Goal: Check status: Check status

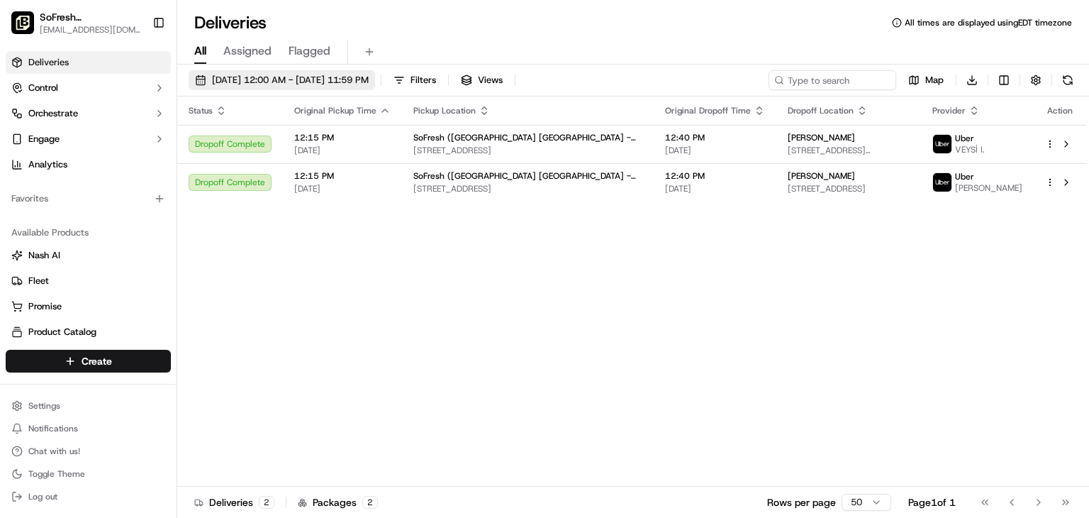
click at [369, 74] on span "[DATE] 12:00 AM - [DATE] 11:59 PM" at bounding box center [290, 80] width 157 height 13
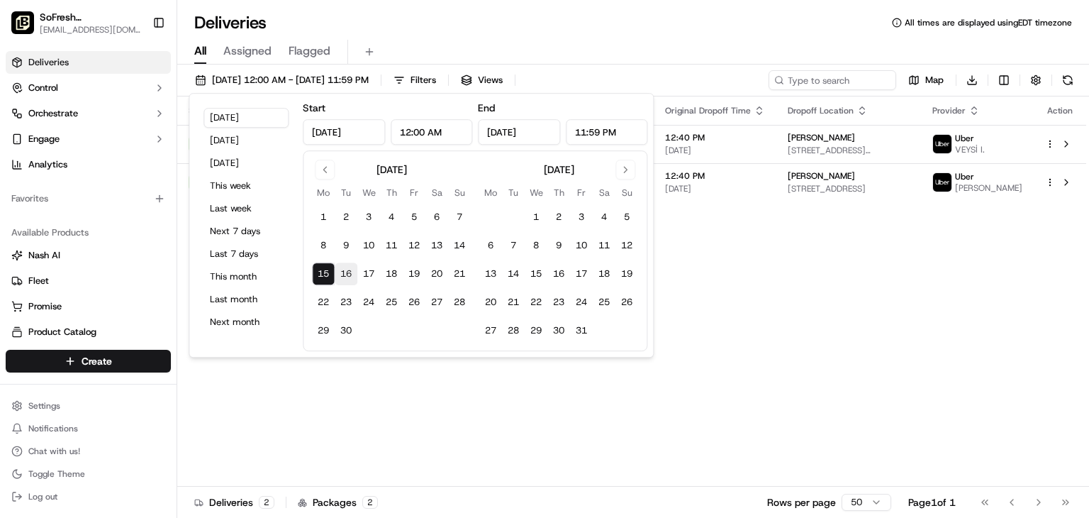
click at [338, 269] on button "16" at bounding box center [346, 273] width 23 height 23
type input "[DATE]"
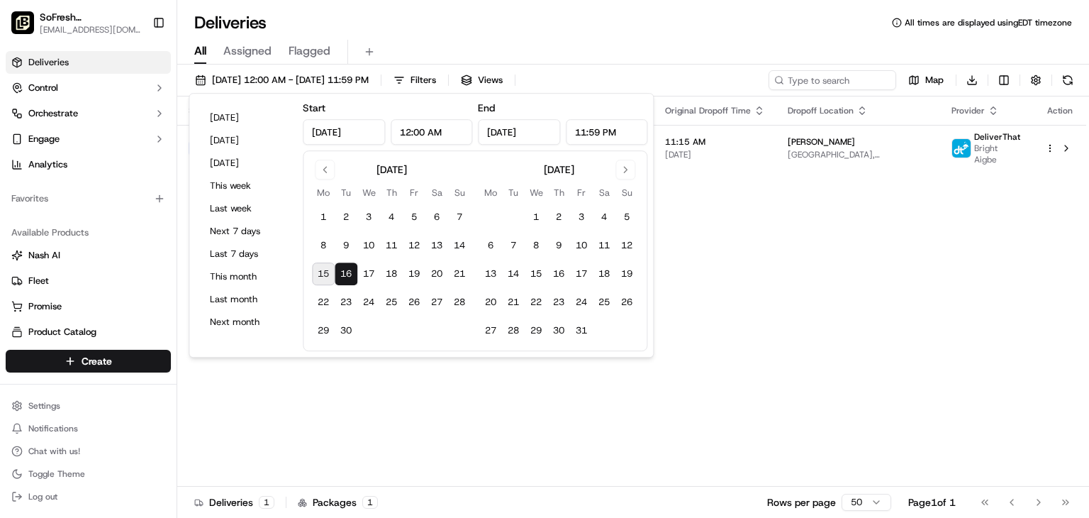
click at [837, 293] on div "Status Original Pickup Time Pickup Location Original Dropoff Time Dropoff Locat…" at bounding box center [631, 291] width 909 height 390
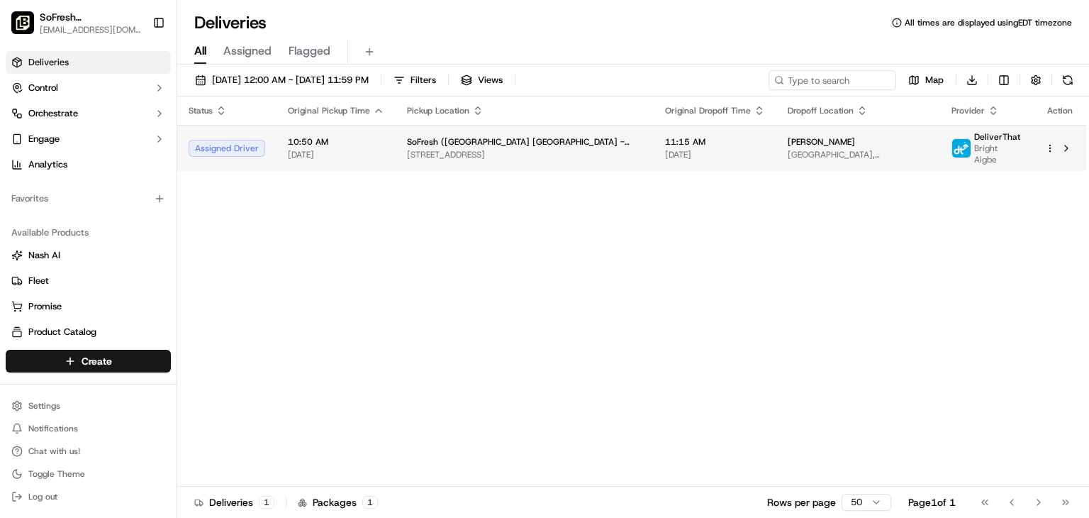
click at [1052, 146] on html "SoFresh ([GEOGRAPHIC_DATA] [GEOGRAPHIC_DATA] - [GEOGRAPHIC_DATA]) [EMAIL_ADDRES…" at bounding box center [544, 259] width 1089 height 518
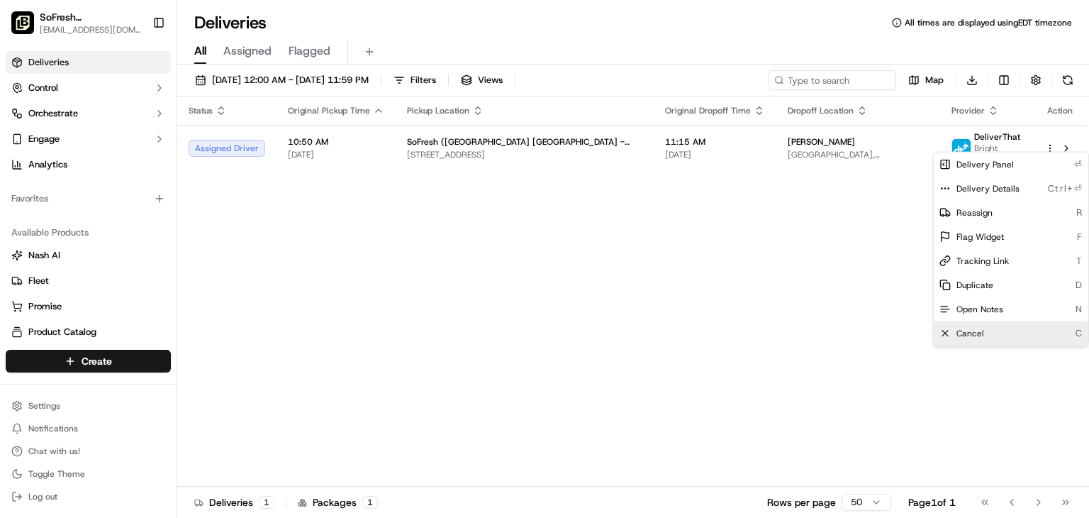
click at [966, 335] on span "Cancel" at bounding box center [970, 333] width 28 height 11
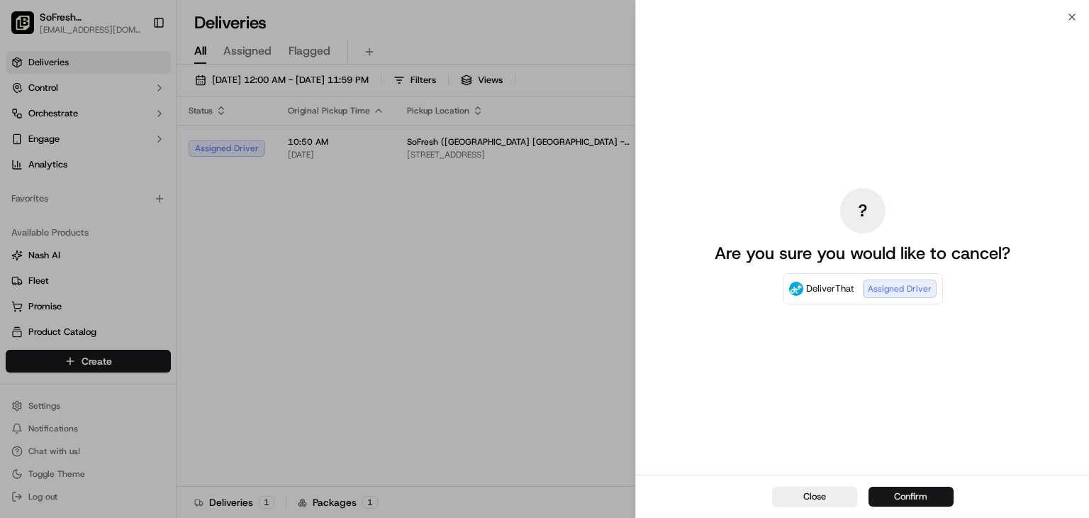
click at [893, 499] on button "Confirm" at bounding box center [910, 496] width 85 height 20
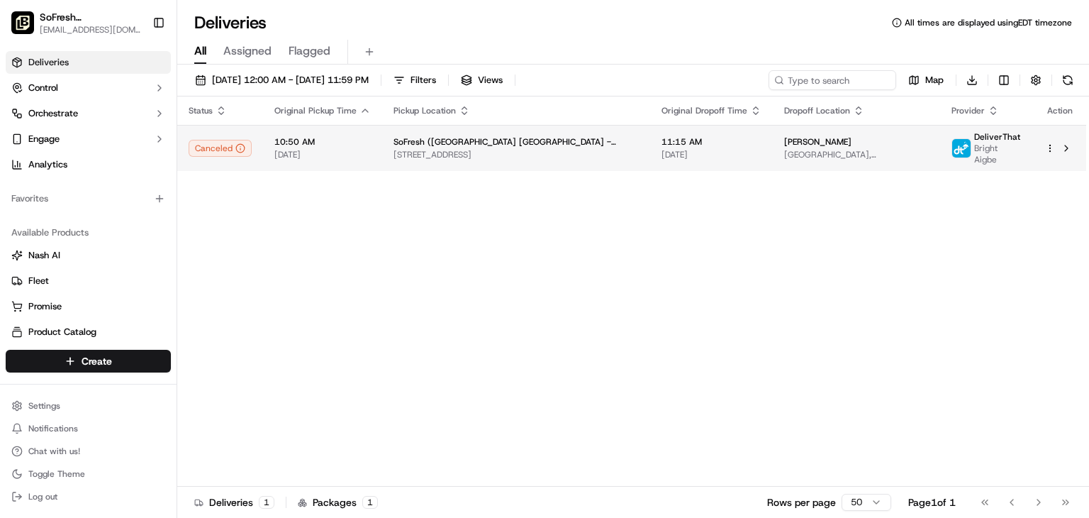
click at [1047, 147] on html "SoFresh ([GEOGRAPHIC_DATA] [GEOGRAPHIC_DATA] - [GEOGRAPHIC_DATA]) [EMAIL_ADDRES…" at bounding box center [544, 259] width 1089 height 518
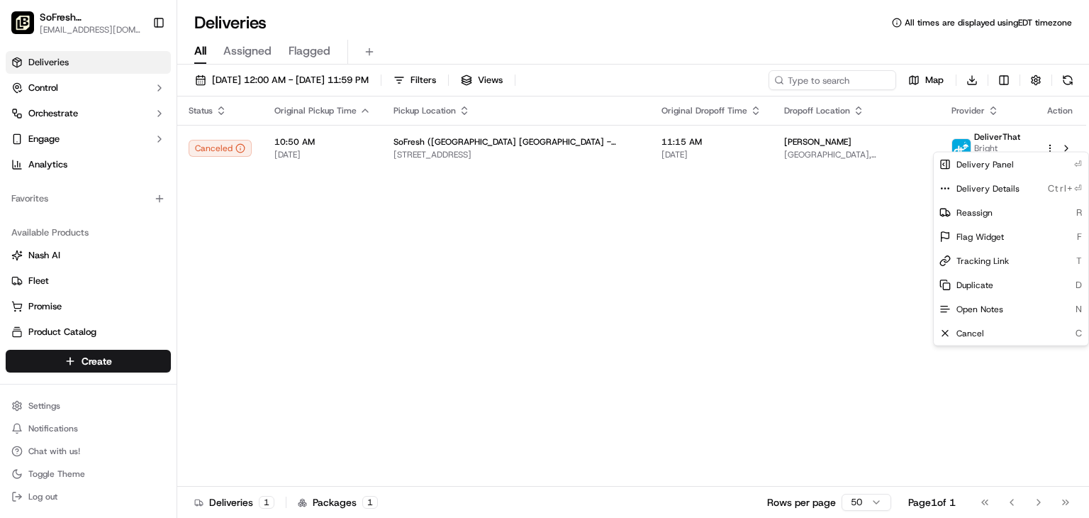
click at [798, 255] on html "SoFresh ([GEOGRAPHIC_DATA] [GEOGRAPHIC_DATA] - [GEOGRAPHIC_DATA]) [EMAIL_ADDRES…" at bounding box center [544, 259] width 1089 height 518
